Goal: Navigation & Orientation: Find specific page/section

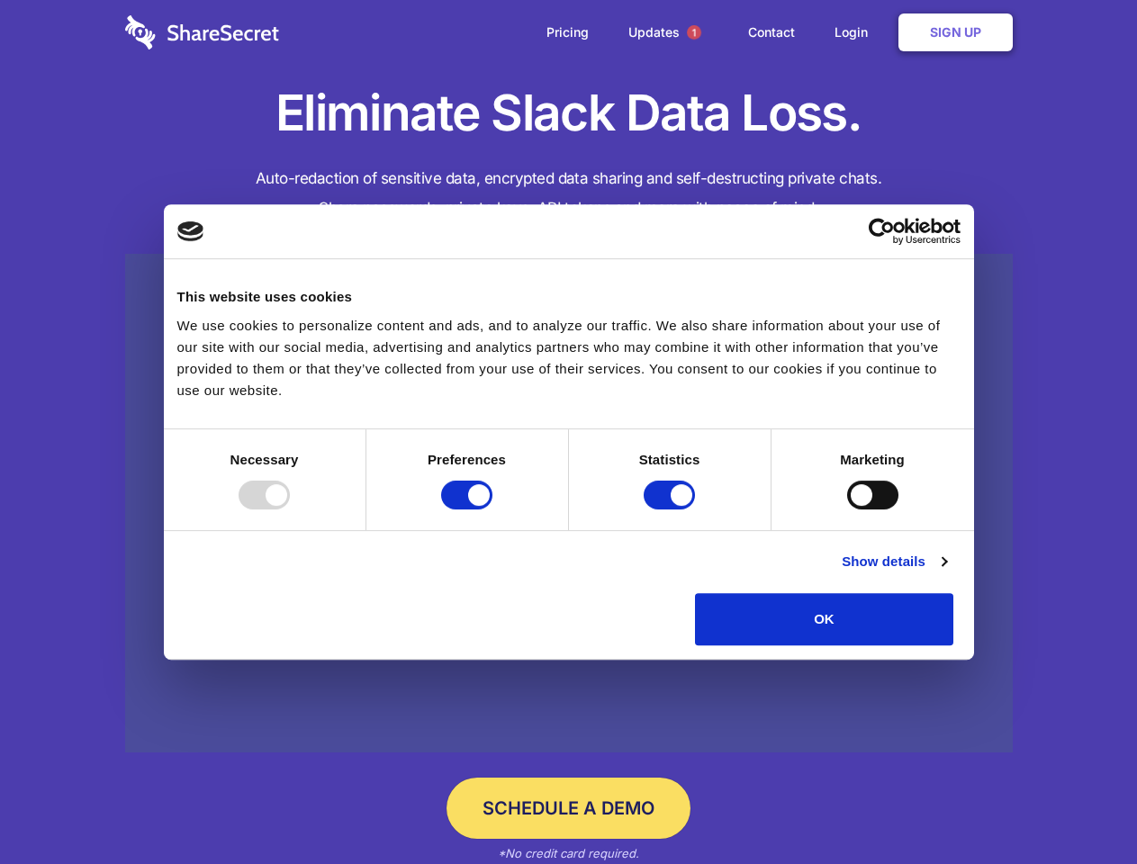
click at [290, 510] on div at bounding box center [264, 495] width 51 height 29
click at [492, 510] on input "Preferences" at bounding box center [466, 495] width 51 height 29
checkbox input "false"
click at [672, 510] on input "Statistics" at bounding box center [669, 495] width 51 height 29
checkbox input "false"
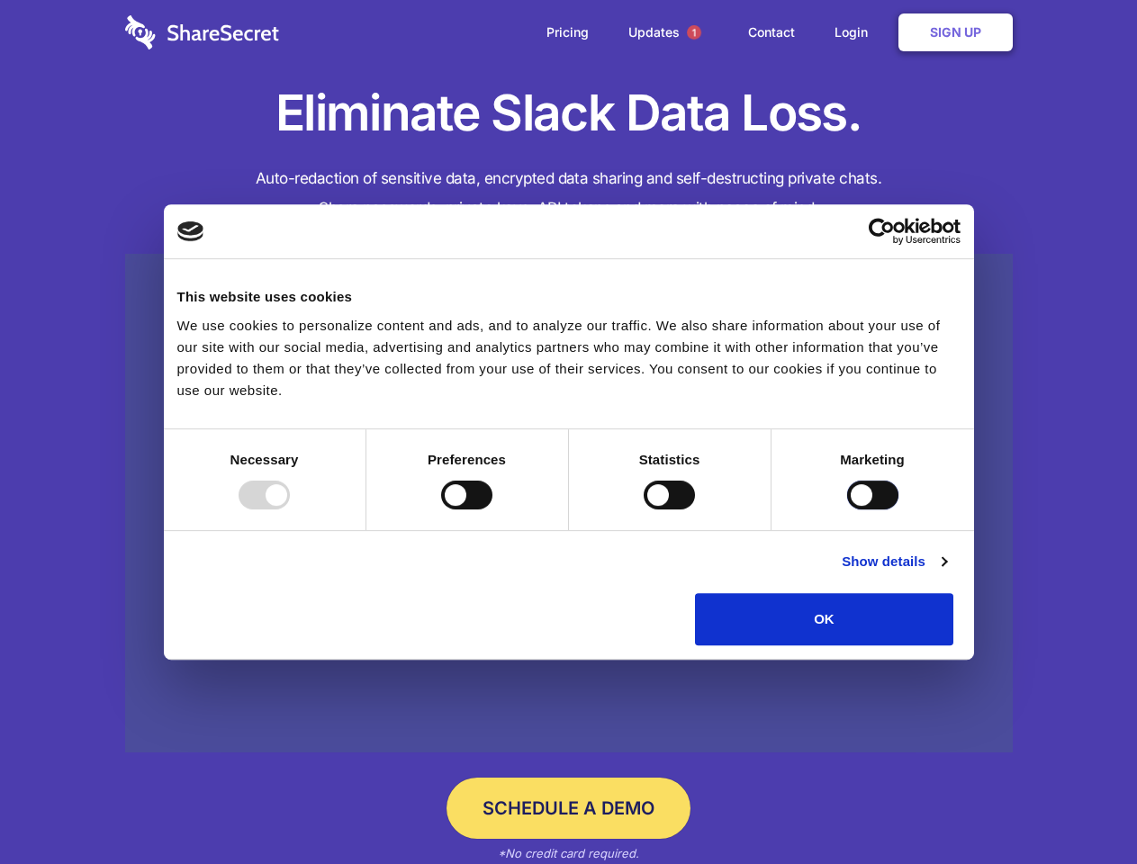
click at [847, 510] on input "Marketing" at bounding box center [872, 495] width 51 height 29
checkbox input "true"
click at [946, 573] on link "Show details" at bounding box center [894, 562] width 104 height 22
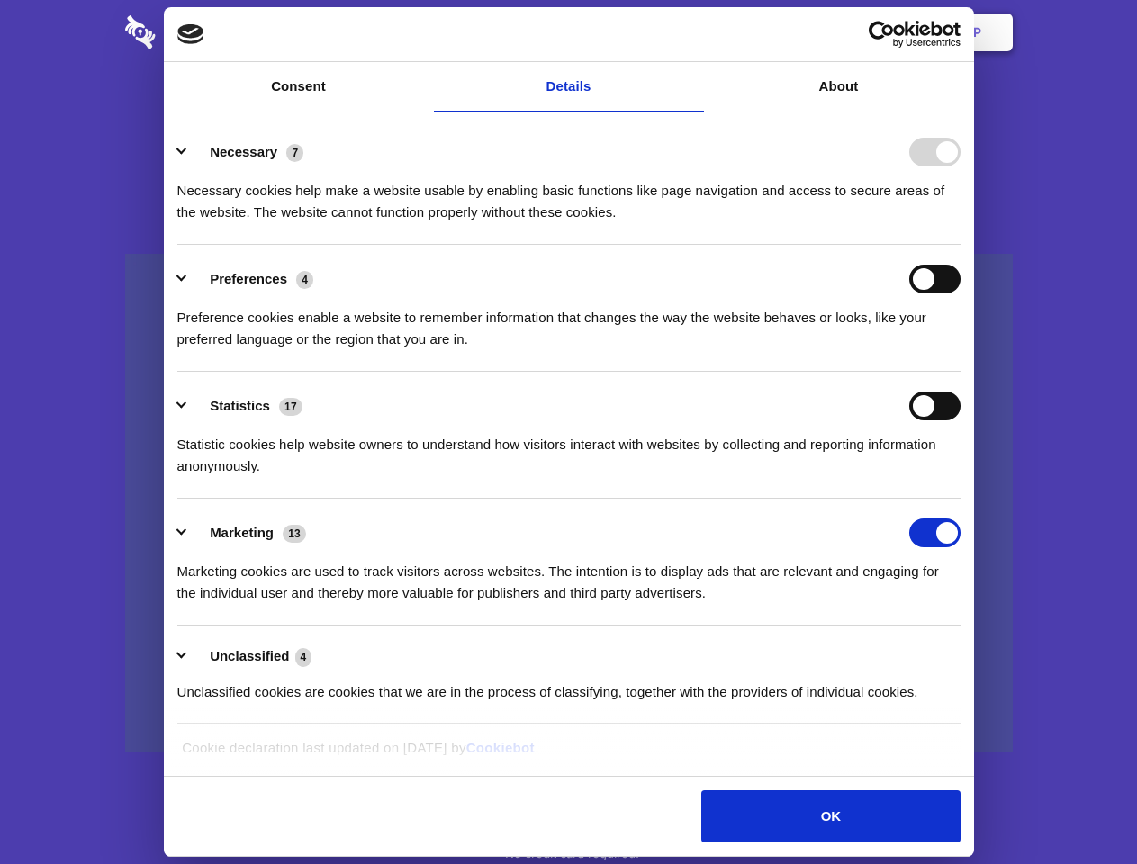
click at [969, 652] on ul "Necessary 7 Necessary cookies help make a website usable by enabling basic func…" at bounding box center [568, 421] width 800 height 607
click at [693, 32] on span "1" at bounding box center [694, 32] width 14 height 14
